Goal: Task Accomplishment & Management: Manage account settings

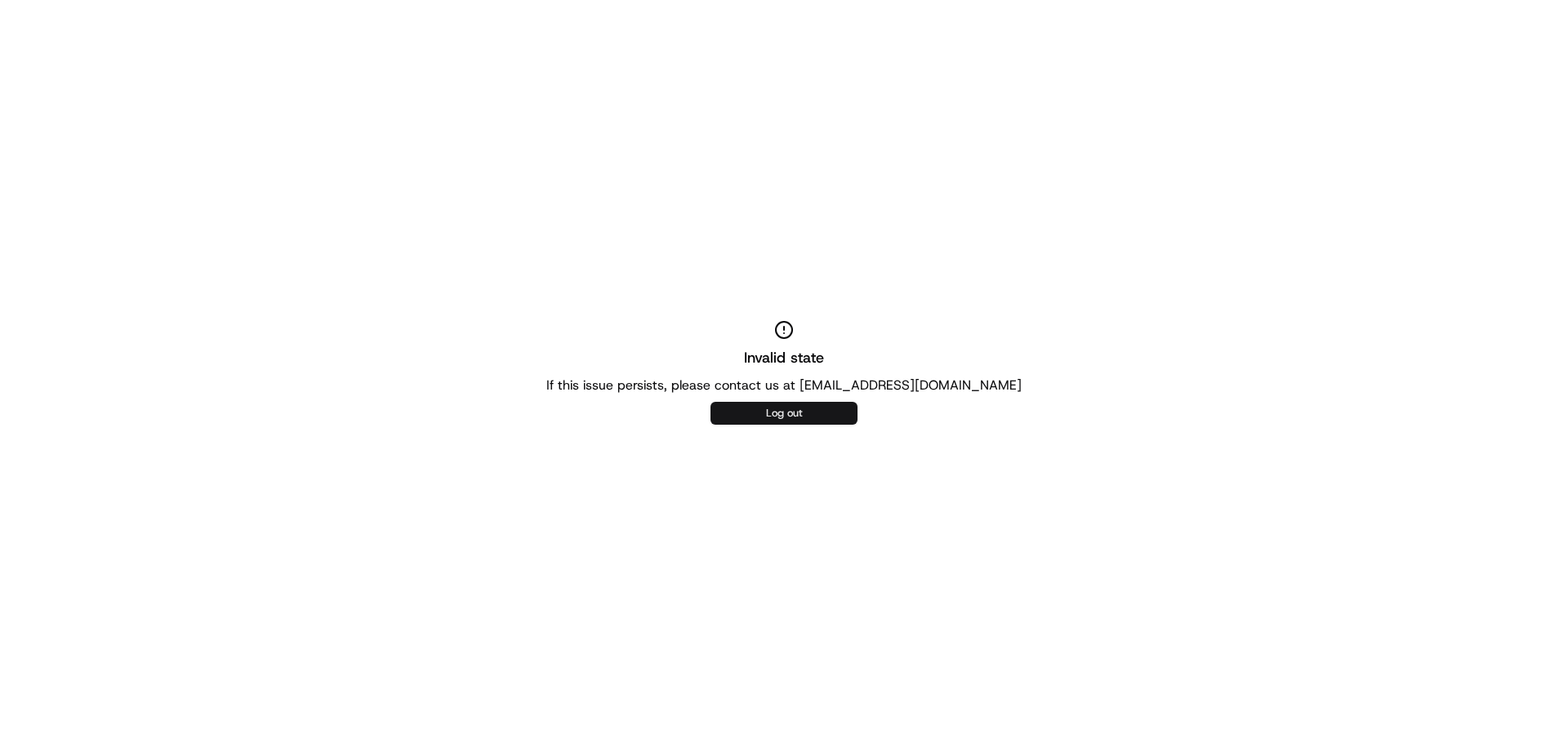
click at [745, 414] on button "Log out" at bounding box center [784, 413] width 147 height 23
